Goal: Information Seeking & Learning: Learn about a topic

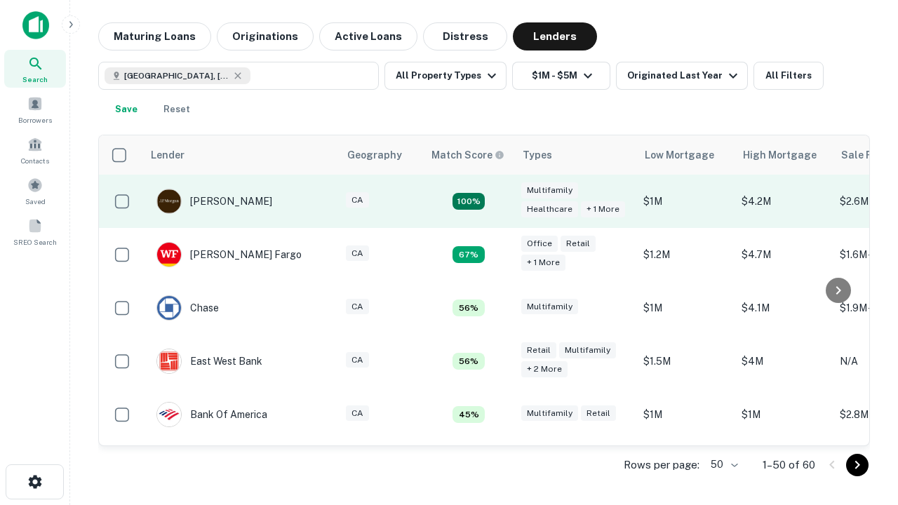
click at [498, 201] on td "100%" at bounding box center [468, 201] width 91 height 53
